Goal: Obtain resource: Download file/media

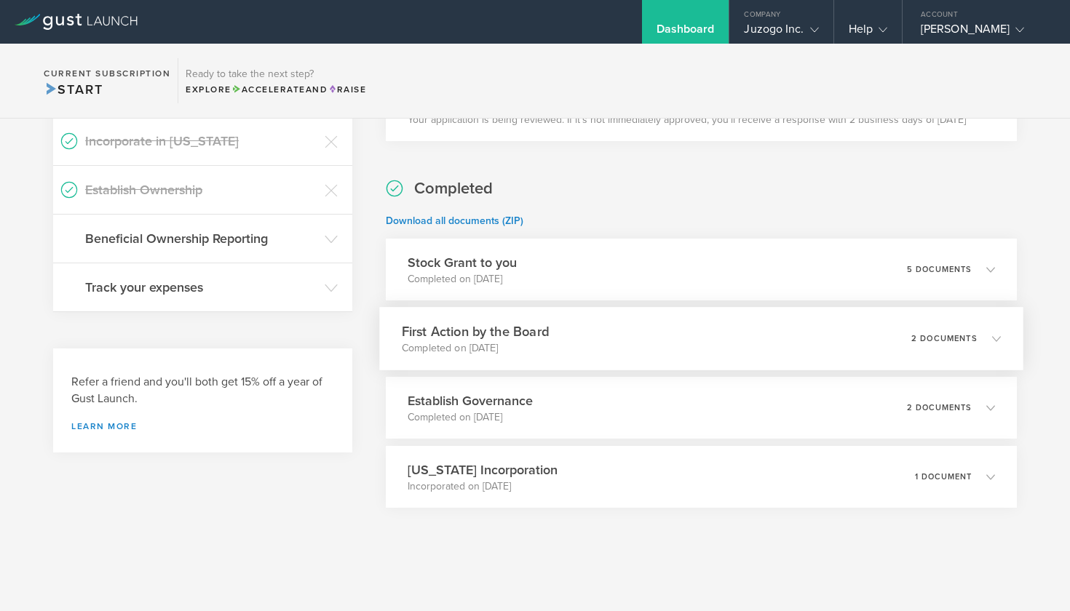
scroll to position [523, 0]
click at [808, 29] on gust-icon at bounding box center [811, 29] width 15 height 15
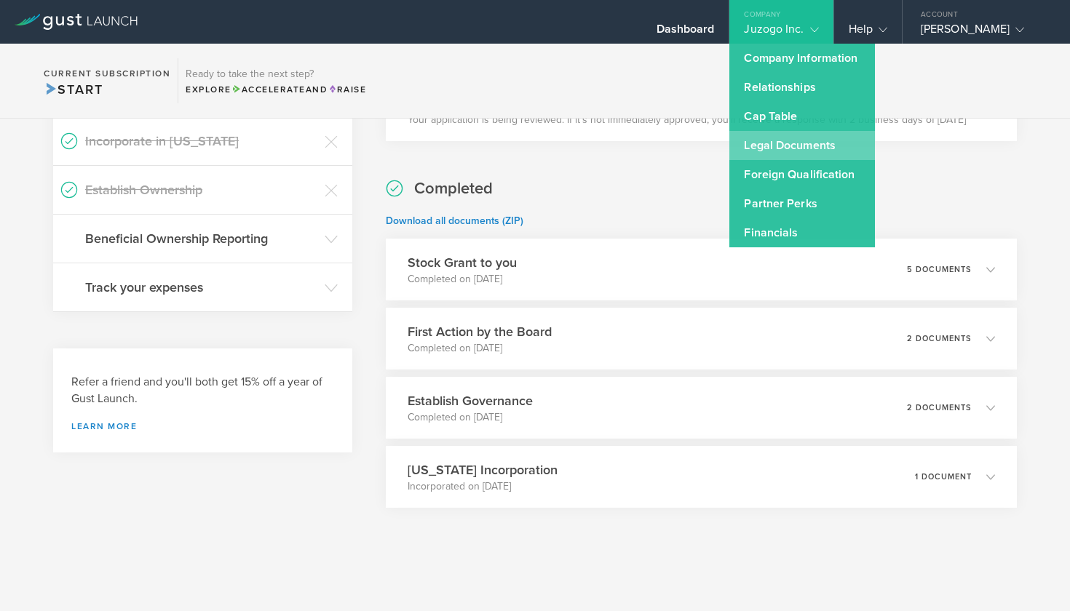
click at [795, 149] on link "Legal Documents" at bounding box center [802, 145] width 146 height 29
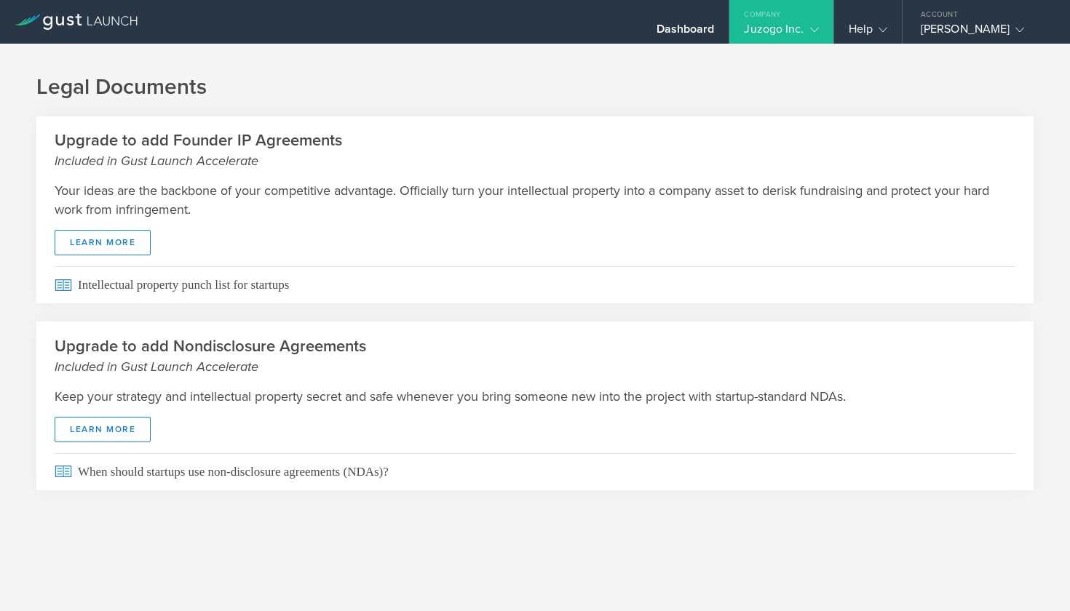
click at [811, 26] on icon at bounding box center [814, 29] width 9 height 9
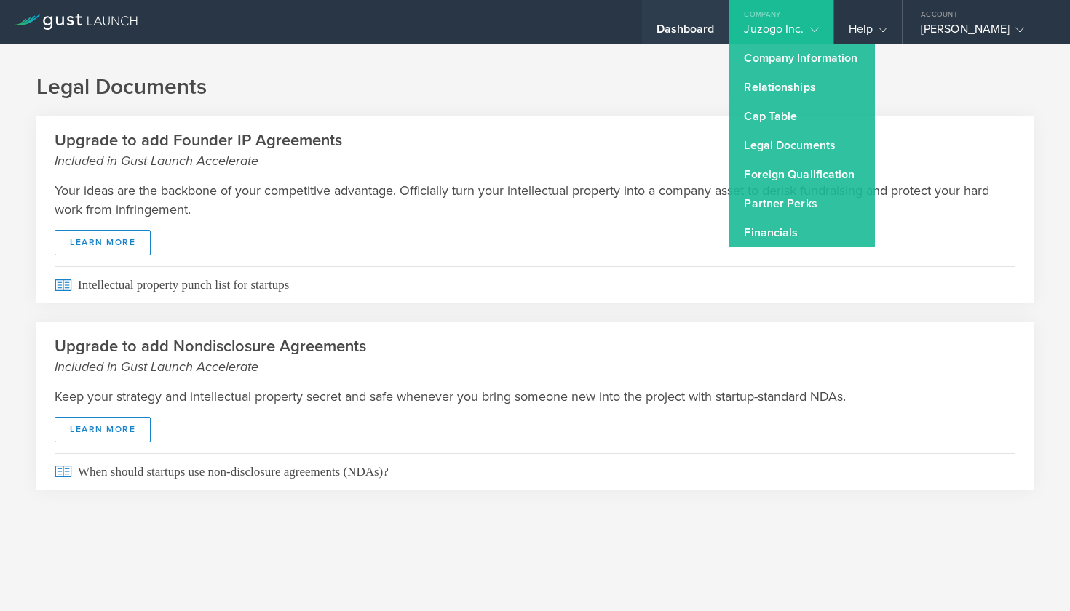
click at [701, 25] on div "Dashboard" at bounding box center [685, 33] width 58 height 22
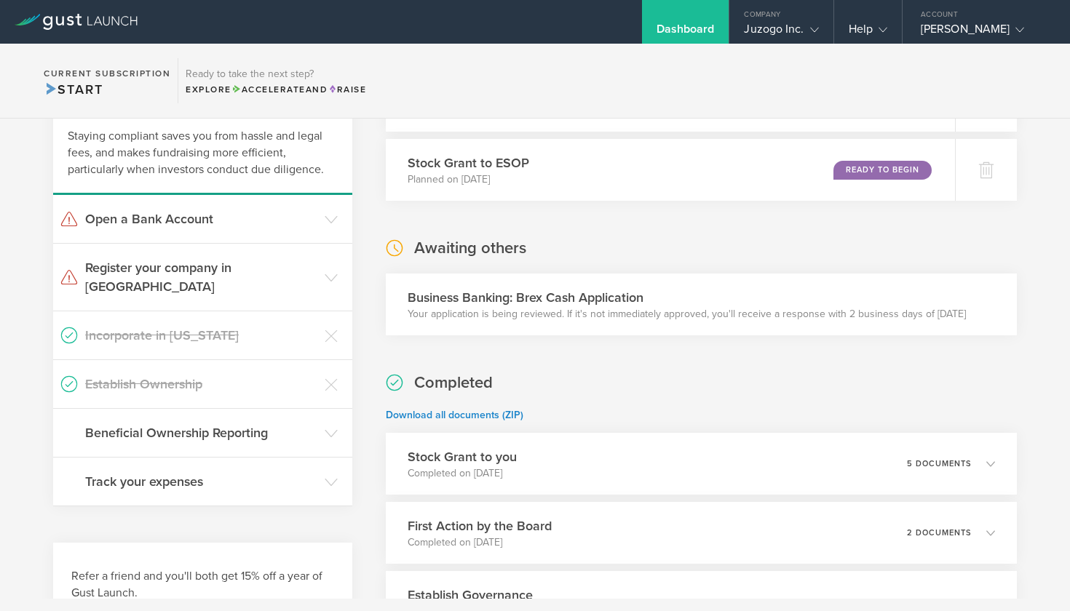
scroll to position [331, 0]
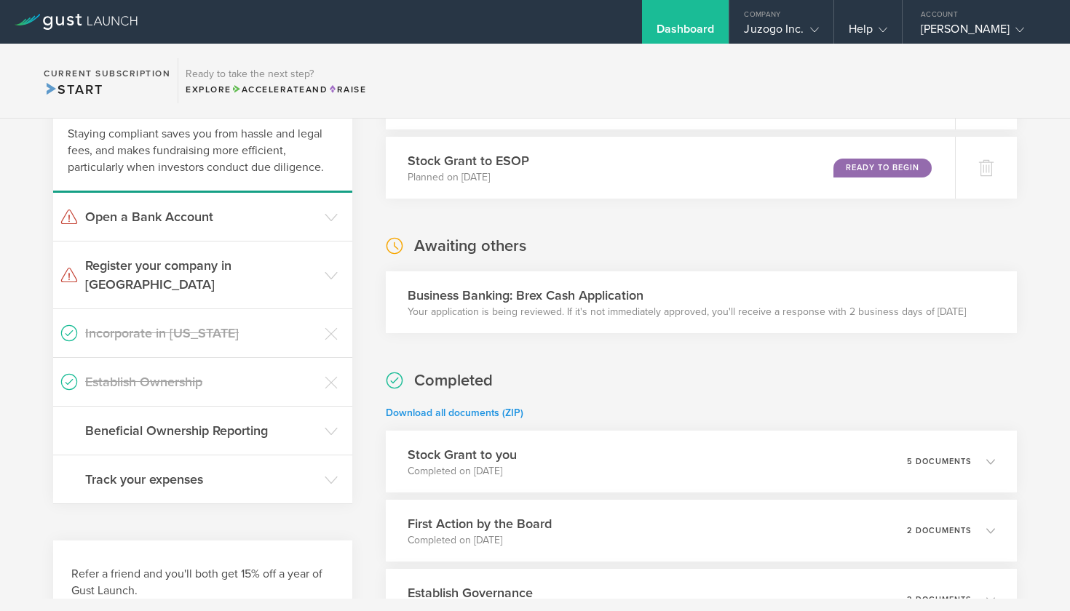
click at [466, 410] on link "Download all documents (ZIP)" at bounding box center [455, 413] width 138 height 12
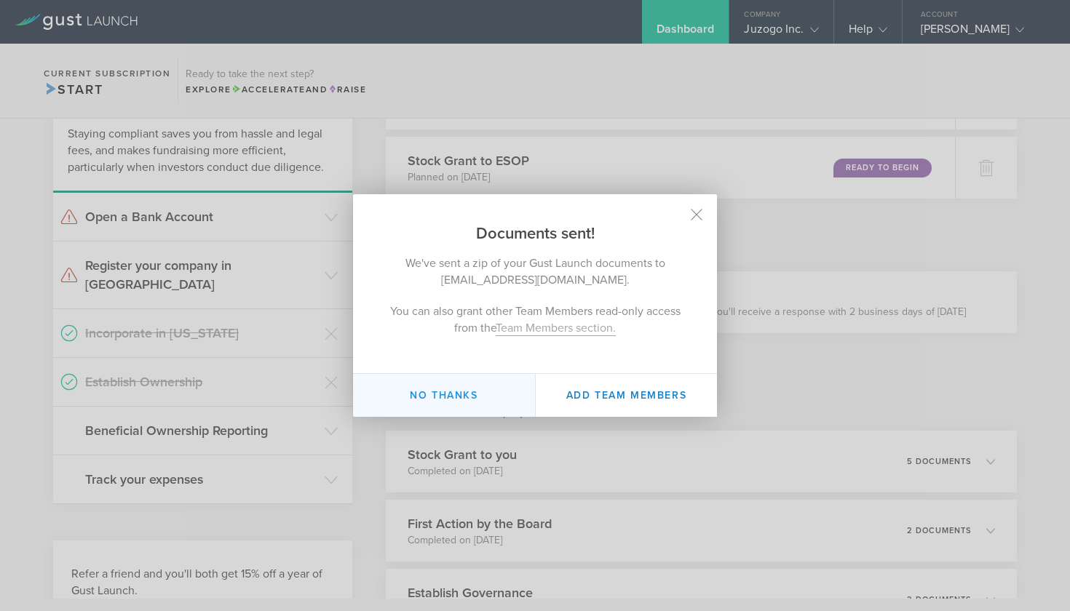
click at [464, 392] on button "No thanks" at bounding box center [444, 395] width 182 height 43
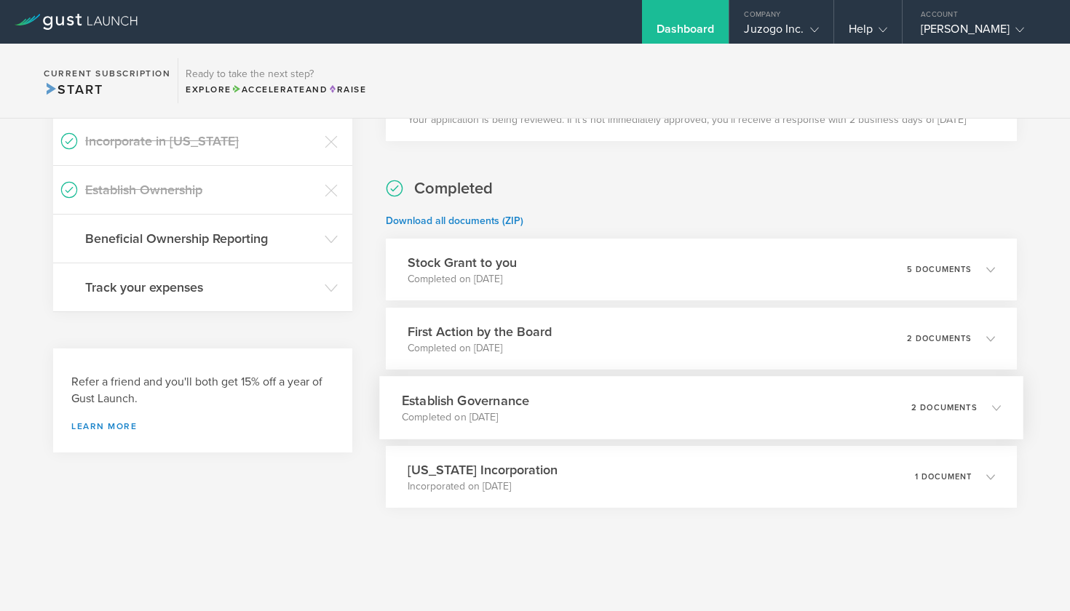
scroll to position [523, 0]
